Goal: Find specific page/section: Find specific page/section

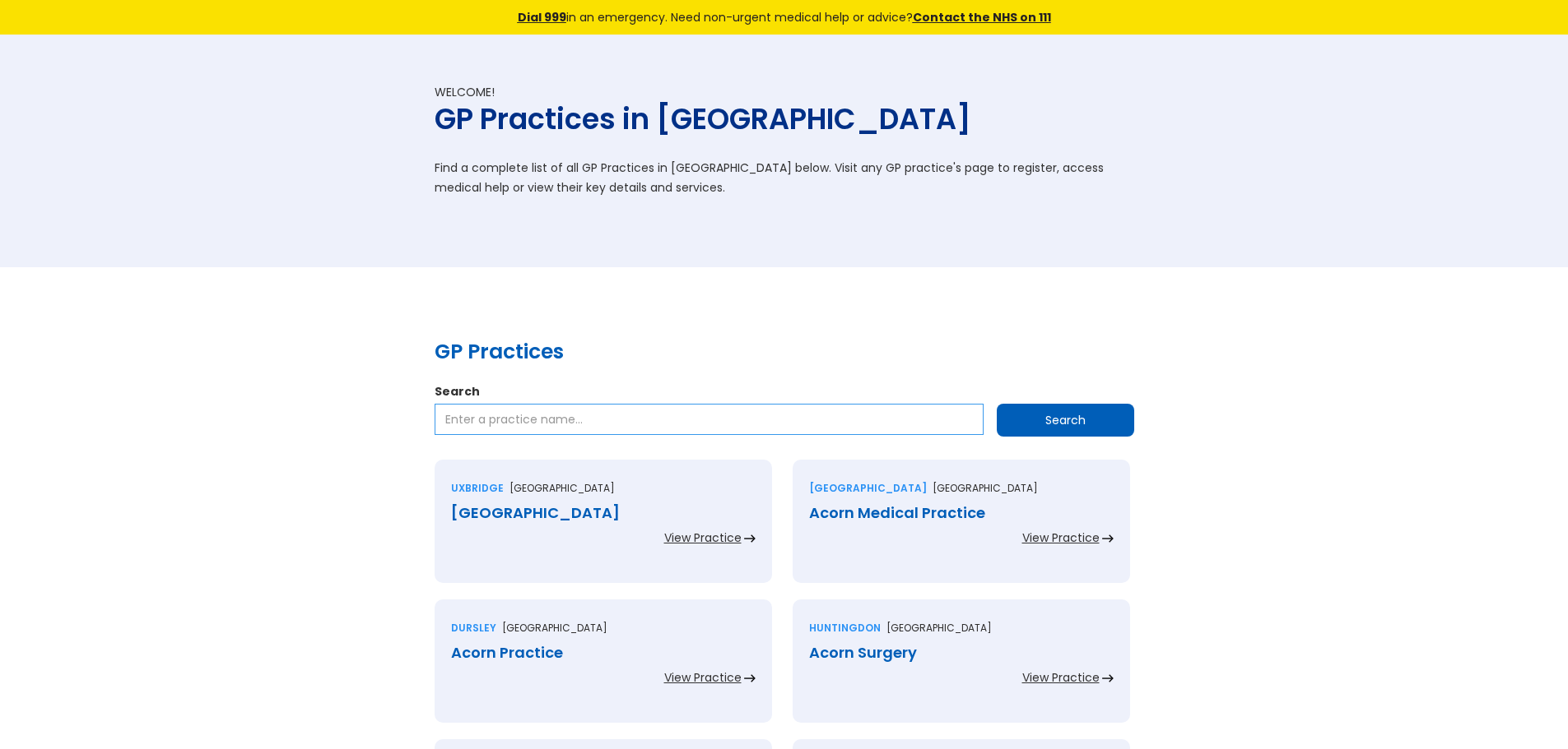
click at [539, 425] on input "Search" at bounding box center [709, 419] width 549 height 31
paste input "1 [GEOGRAPHIC_DATA]"
type input "1 [GEOGRAPHIC_DATA]"
click at [1105, 411] on input "Search" at bounding box center [1064, 420] width 137 height 33
click at [1075, 419] on input "Search" at bounding box center [1064, 420] width 137 height 33
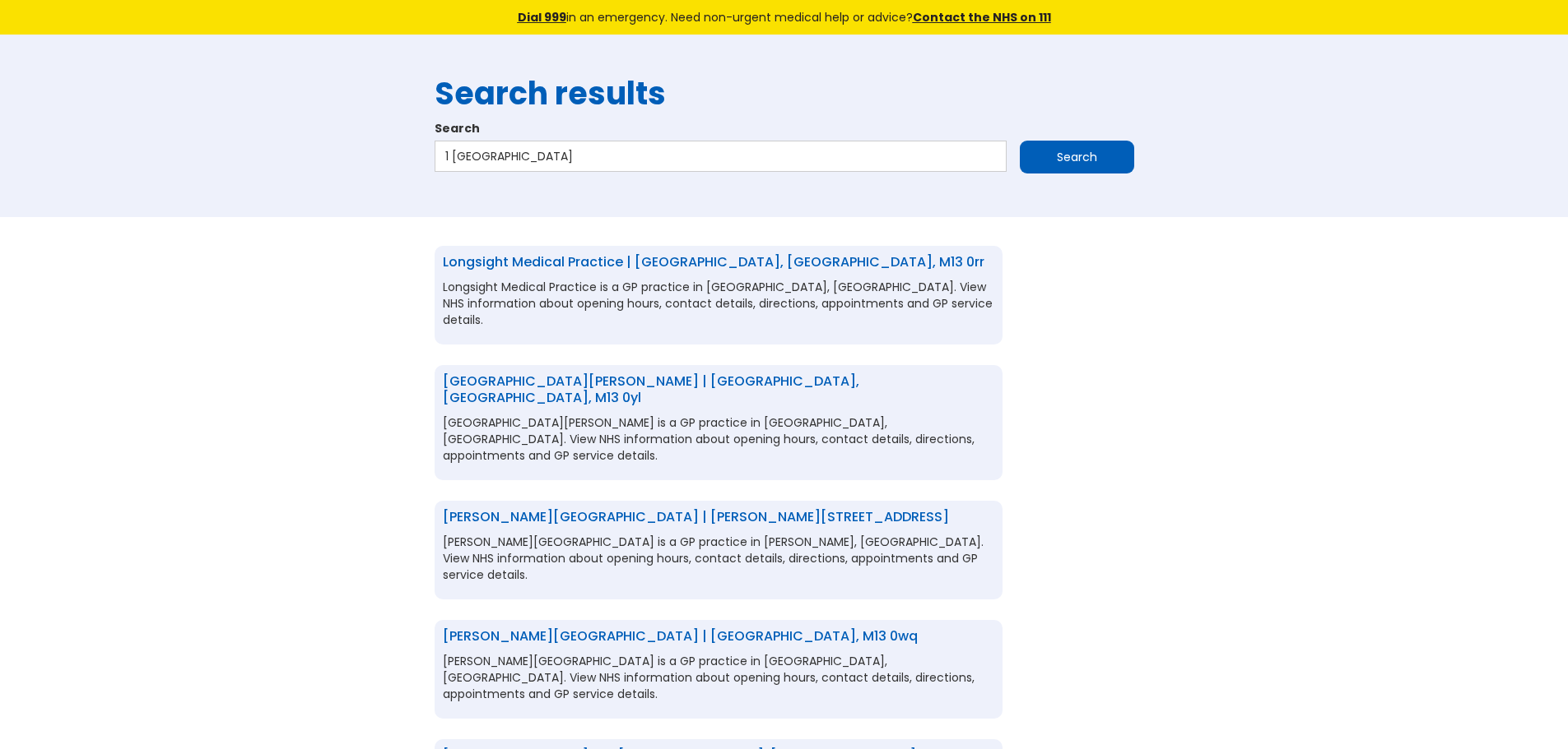
click at [691, 264] on link "Longsight Medical Practice | [GEOGRAPHIC_DATA], [GEOGRAPHIC_DATA], m13 0rr" at bounding box center [713, 262] width 541 height 19
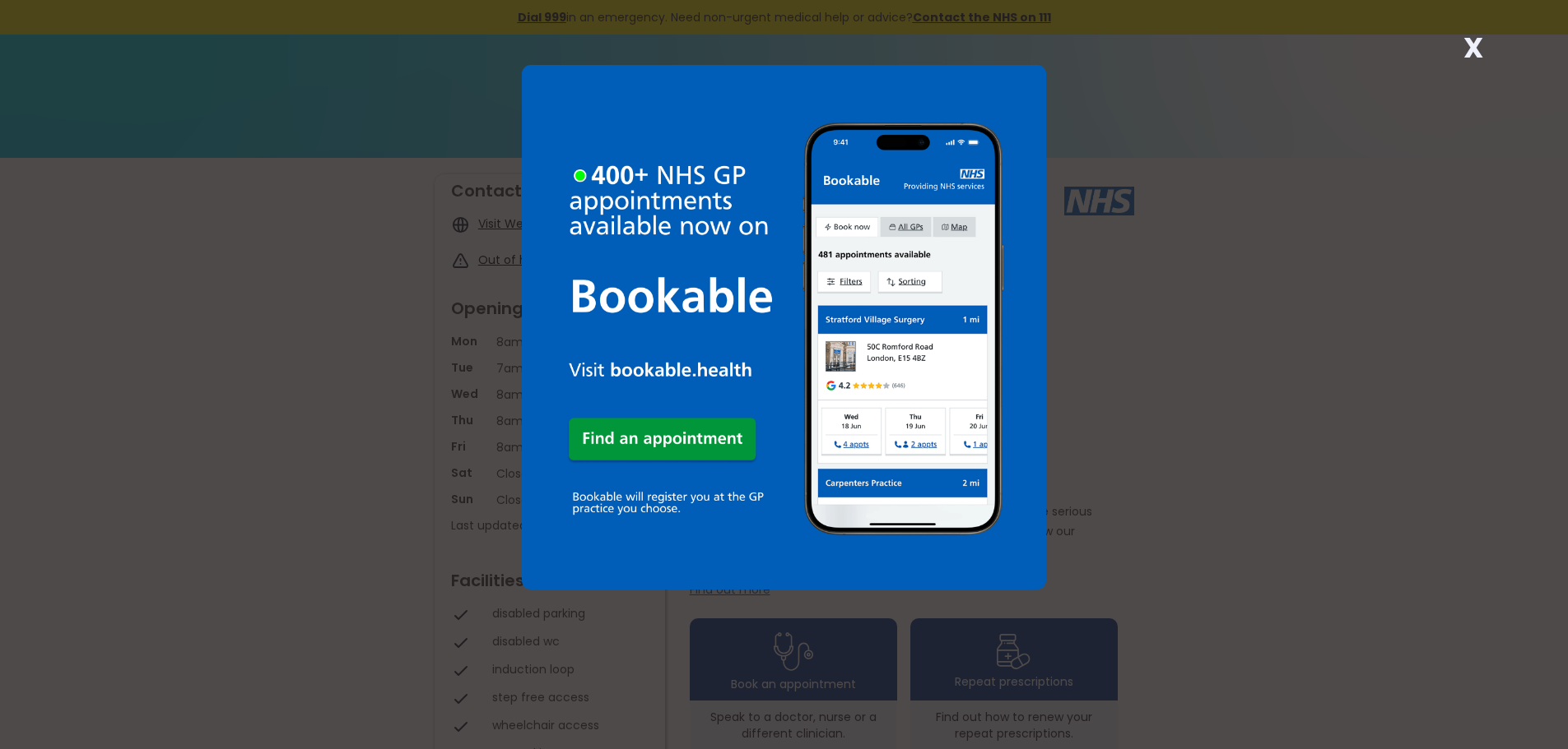
click at [1482, 45] on div "X" at bounding box center [1473, 54] width 33 height 33
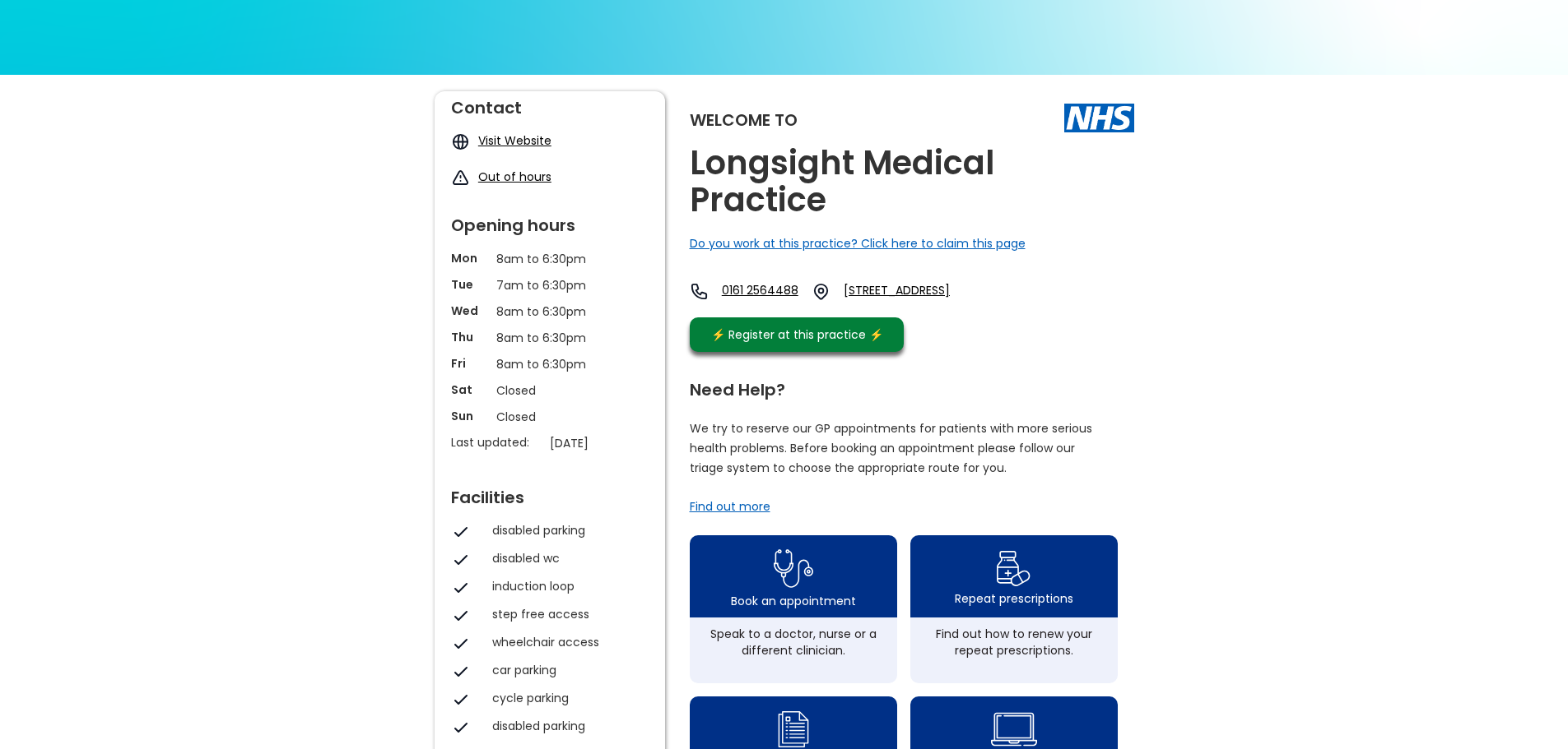
scroll to position [40, 0]
